Goal: Browse casually

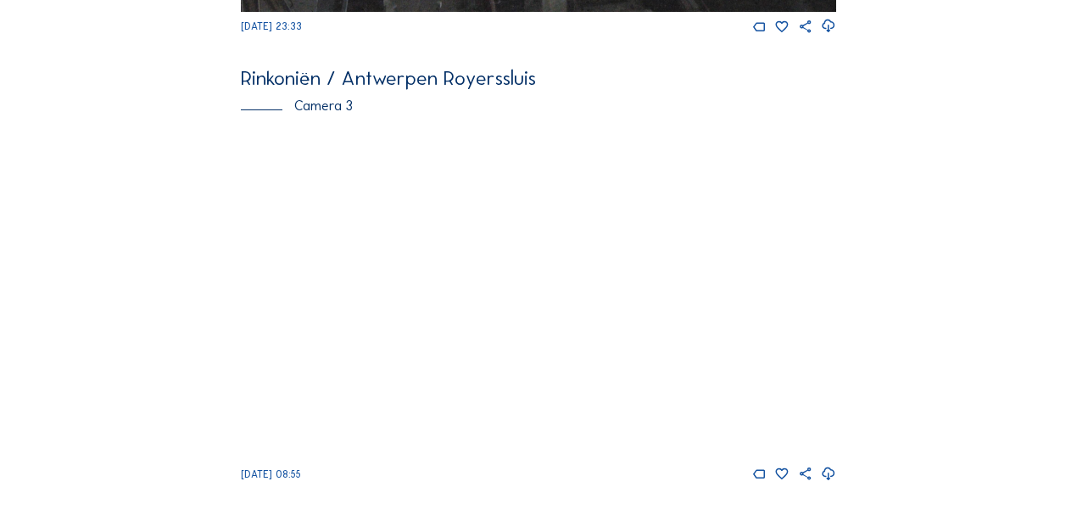
scroll to position [1413, 0]
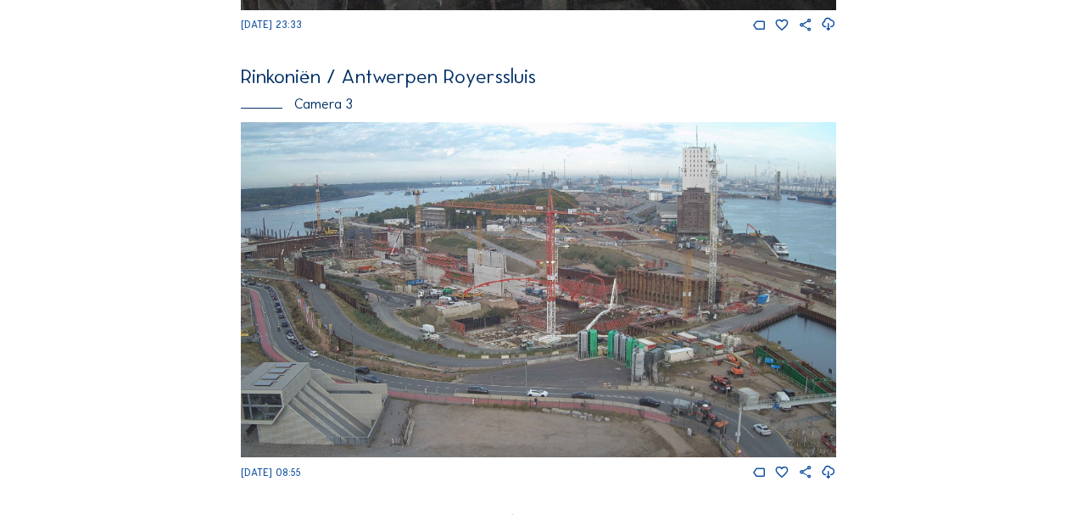
click at [552, 326] on img at bounding box center [538, 289] width 595 height 335
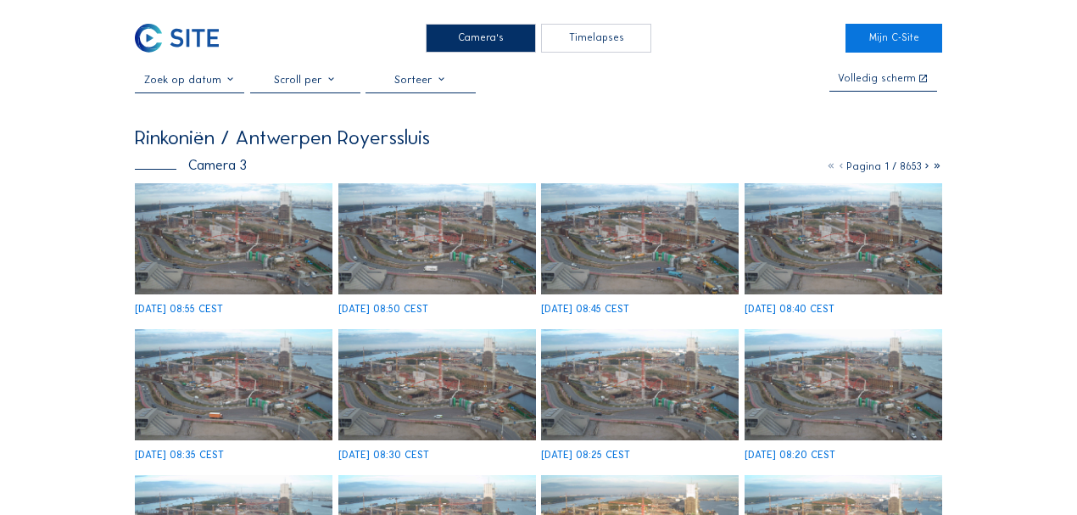
click at [269, 260] on img at bounding box center [234, 238] width 198 height 111
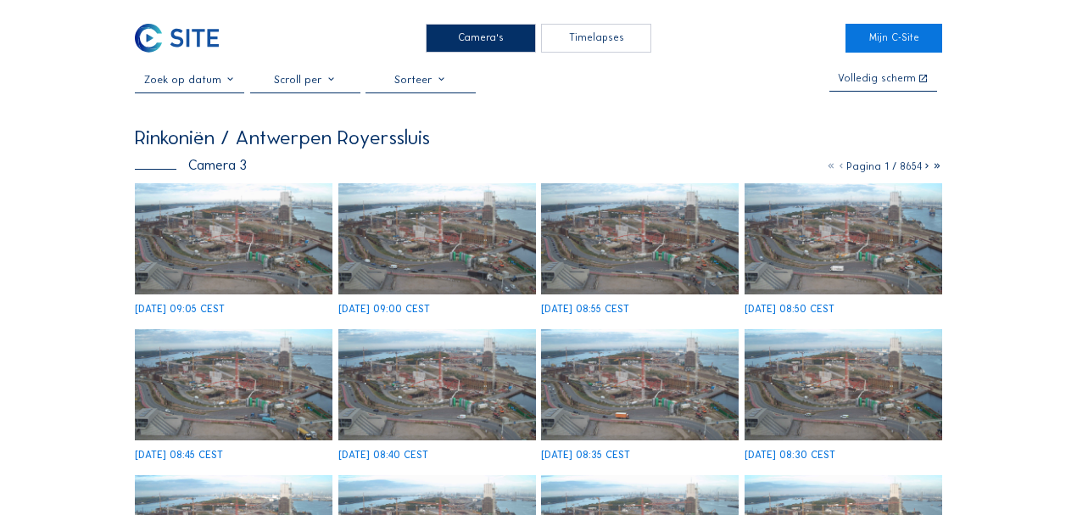
click at [218, 252] on img at bounding box center [234, 238] width 198 height 111
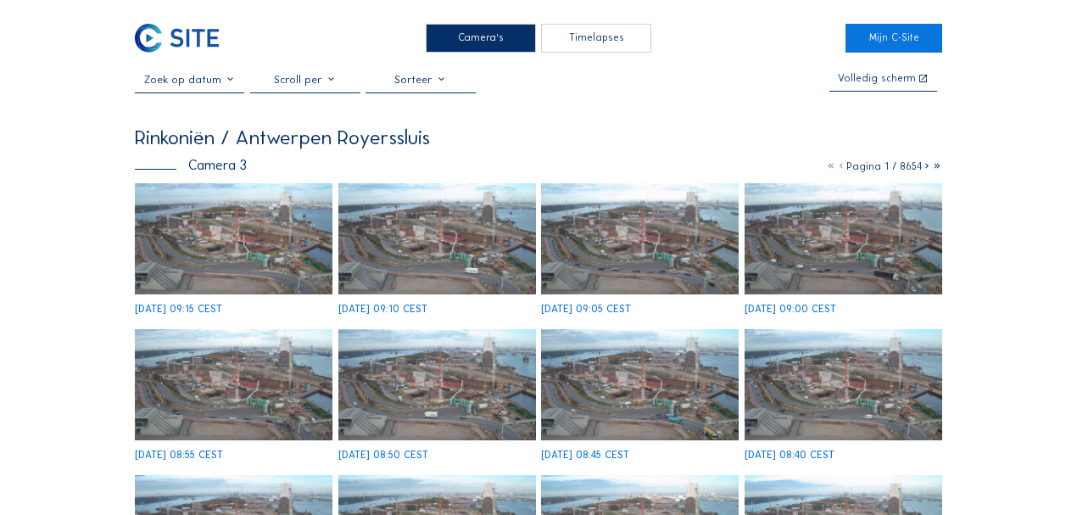
click at [217, 247] on img at bounding box center [234, 238] width 198 height 111
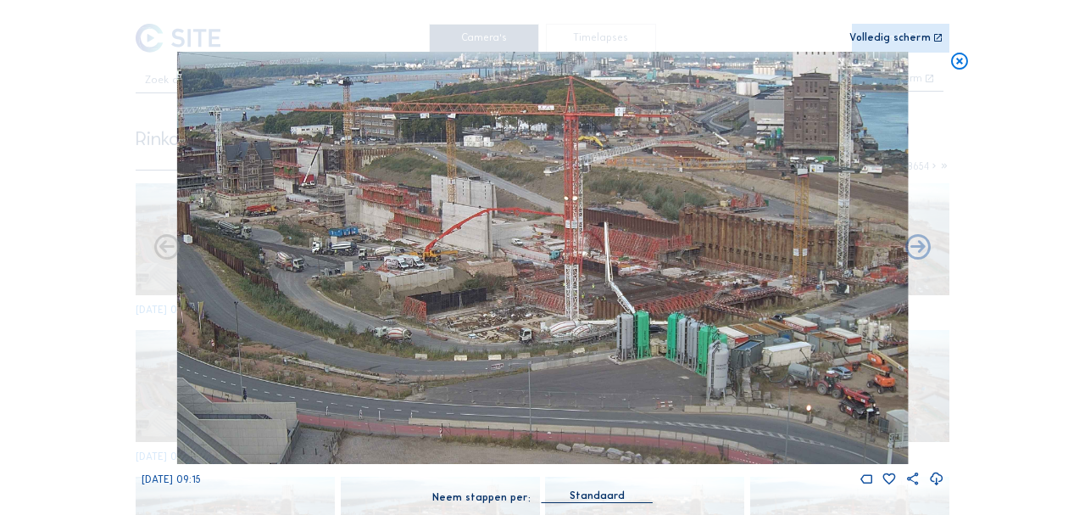
drag, startPoint x: 403, startPoint y: 315, endPoint x: 527, endPoint y: 305, distance: 125.1
click at [527, 305] on img at bounding box center [543, 258] width 732 height 412
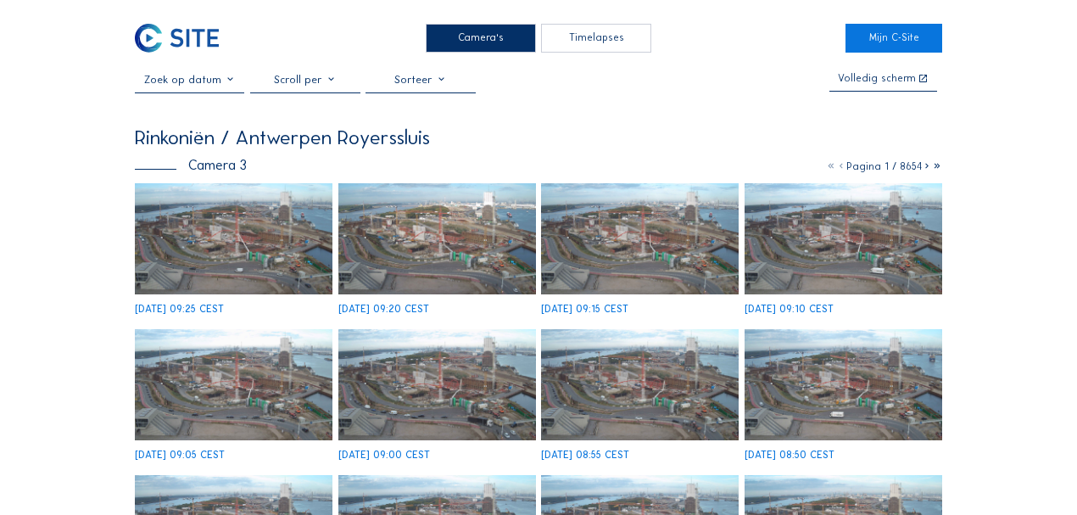
click at [285, 259] on img at bounding box center [234, 238] width 198 height 111
